Goal: Navigation & Orientation: Find specific page/section

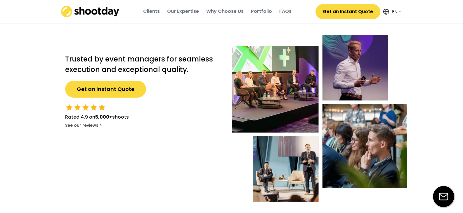
select select ""en""
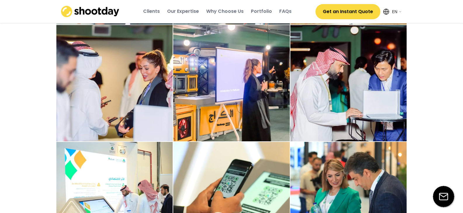
scroll to position [1430, 0]
